Goal: Transaction & Acquisition: Purchase product/service

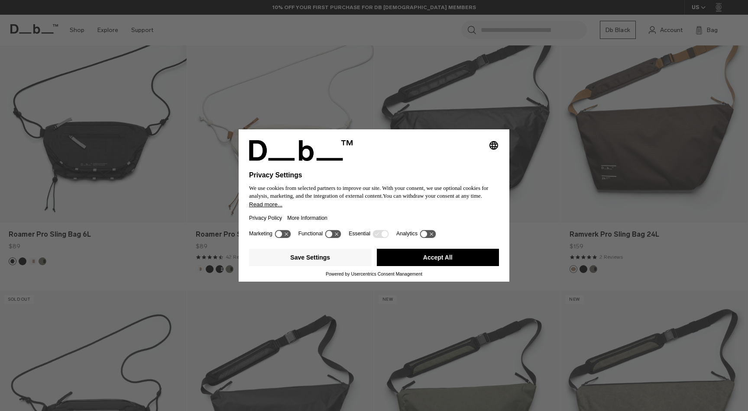
click at [416, 265] on button "Accept All" at bounding box center [438, 257] width 123 height 17
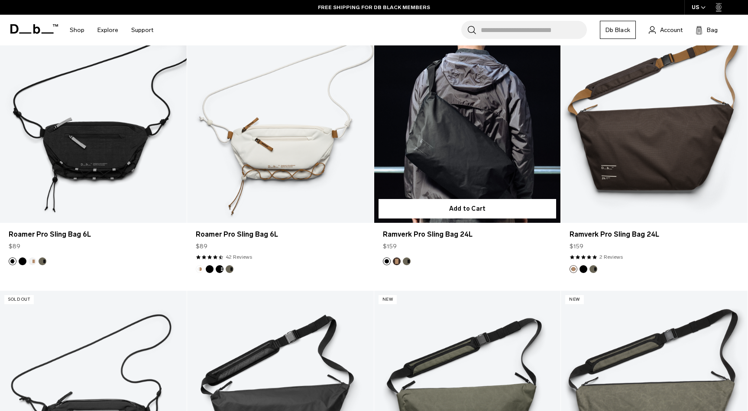
click at [396, 261] on button "Espresso" at bounding box center [397, 262] width 8 height 8
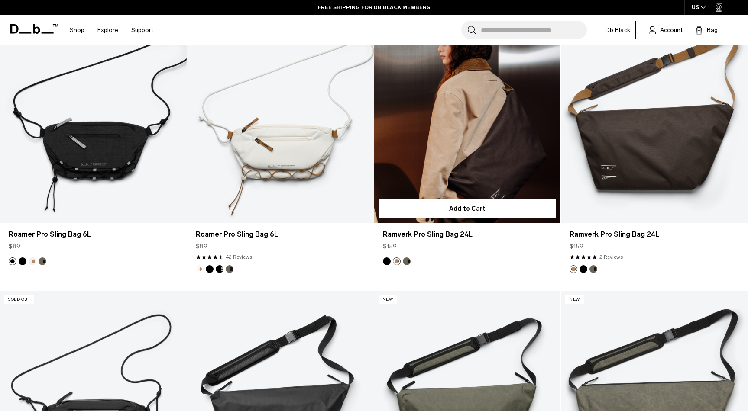
click at [405, 262] on button "Forest Green" at bounding box center [407, 262] width 8 height 8
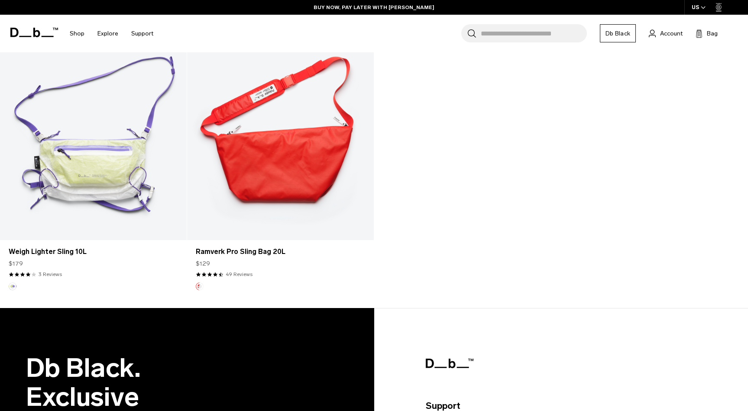
scroll to position [2148, 0]
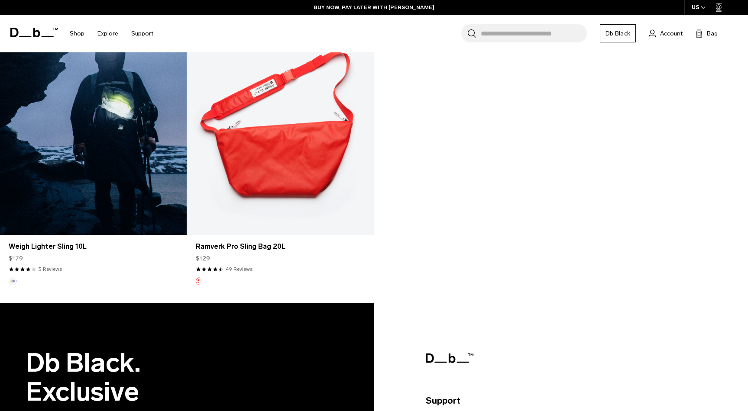
click at [80, 138] on link "Weigh Lighter Sling 10L" at bounding box center [93, 131] width 187 height 207
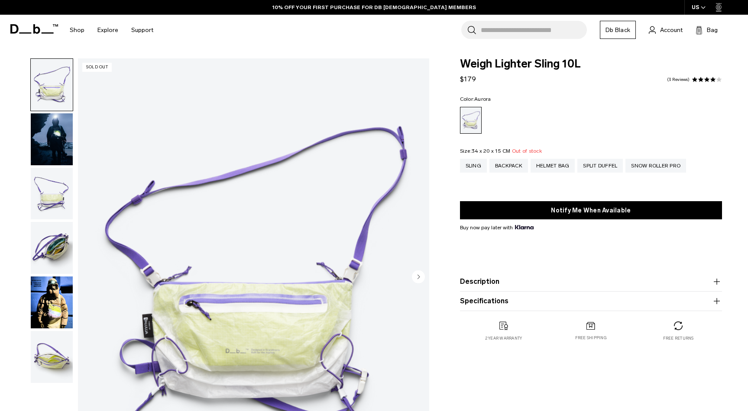
click at [48, 320] on img "button" at bounding box center [52, 303] width 42 height 52
